Goal: Transaction & Acquisition: Book appointment/travel/reservation

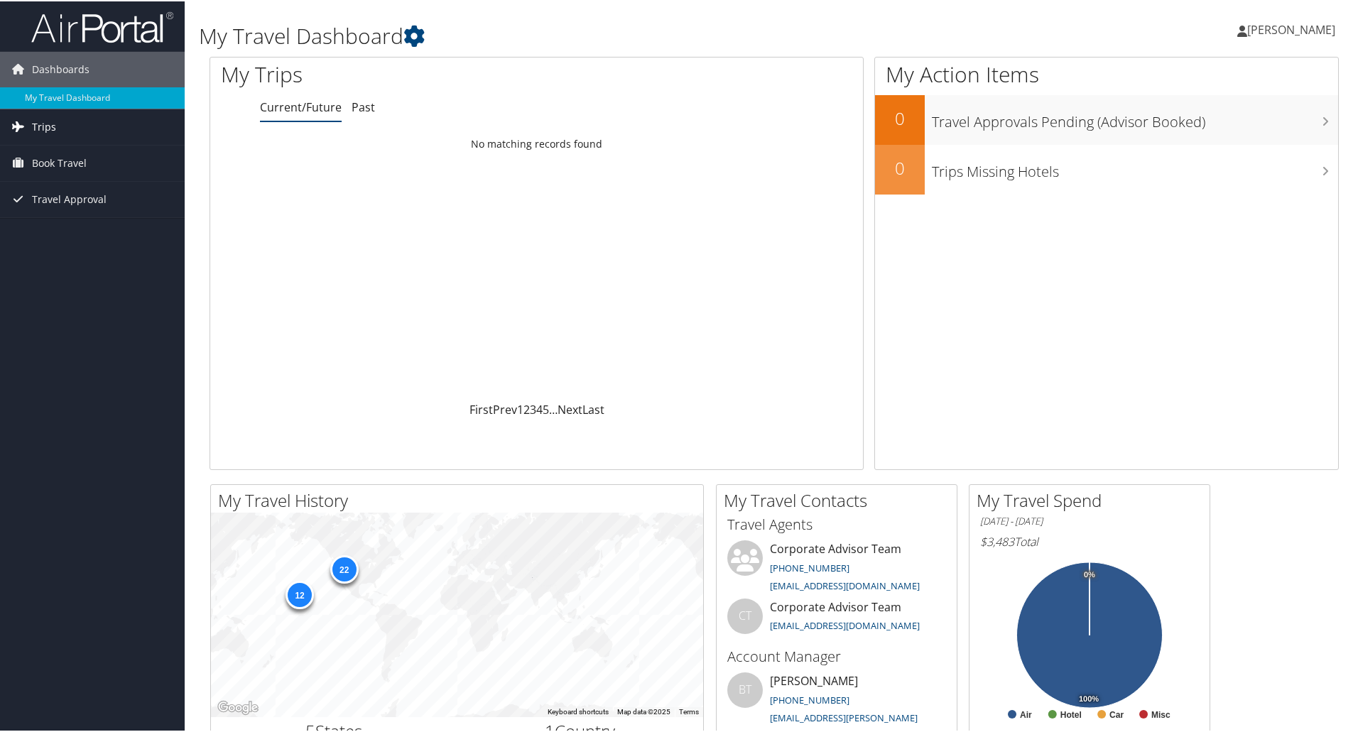
click at [65, 125] on link "Trips" at bounding box center [92, 126] width 185 height 36
click at [54, 224] on span "Book Travel" at bounding box center [59, 226] width 55 height 36
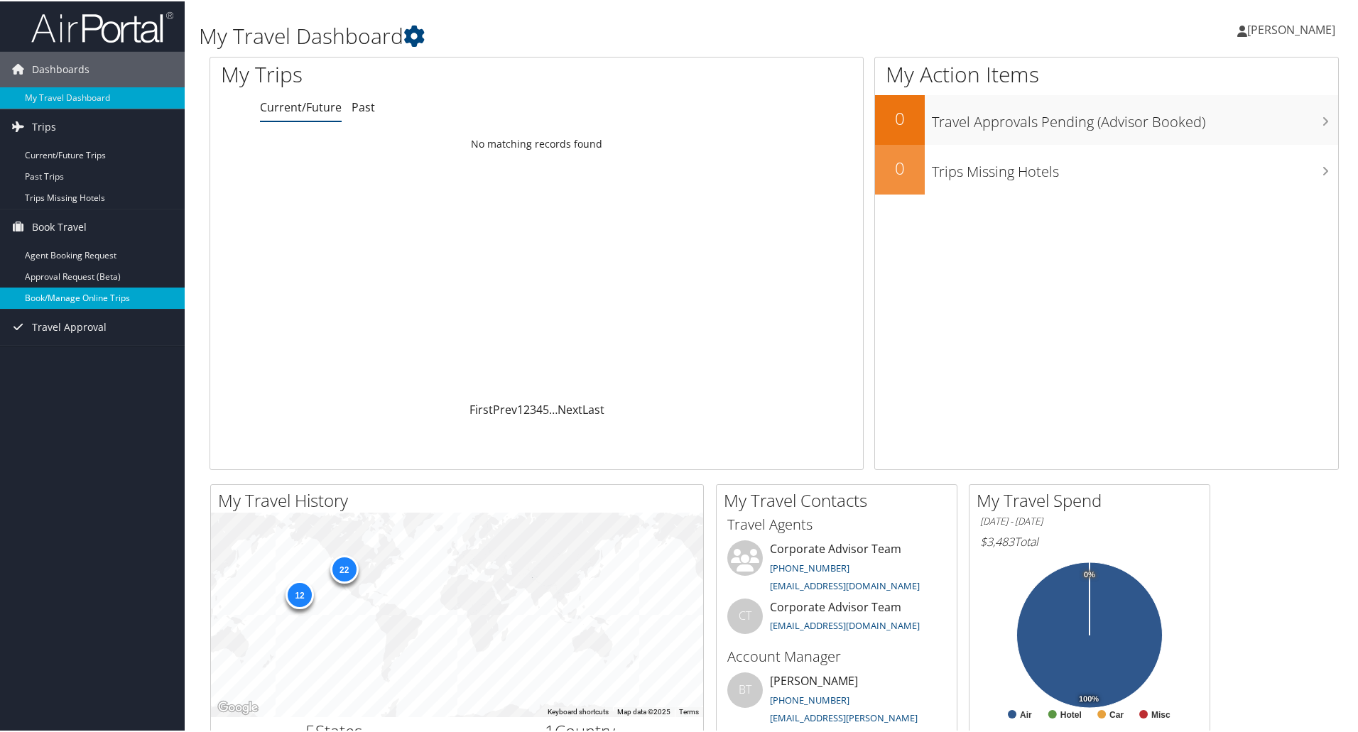
click at [73, 299] on link "Book/Manage Online Trips" at bounding box center [92, 296] width 185 height 21
